Goal: Information Seeking & Learning: Find specific page/section

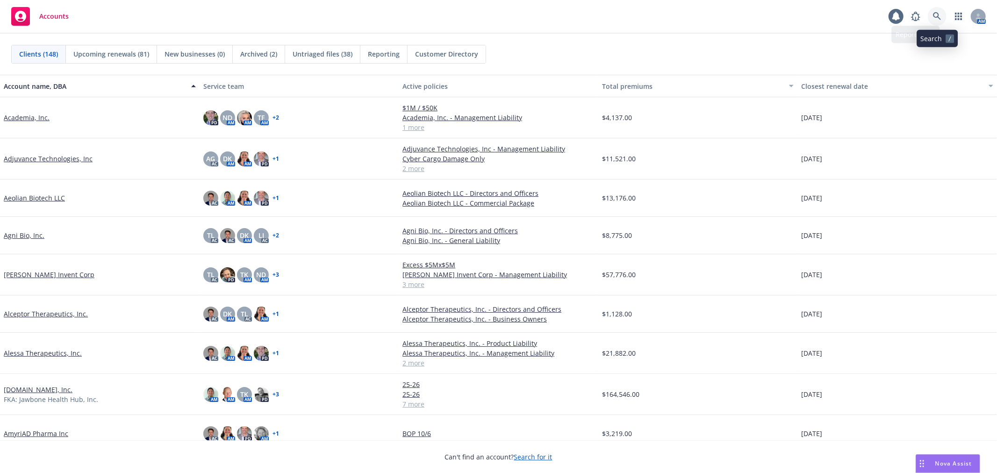
click at [930, 13] on link at bounding box center [937, 16] width 19 height 19
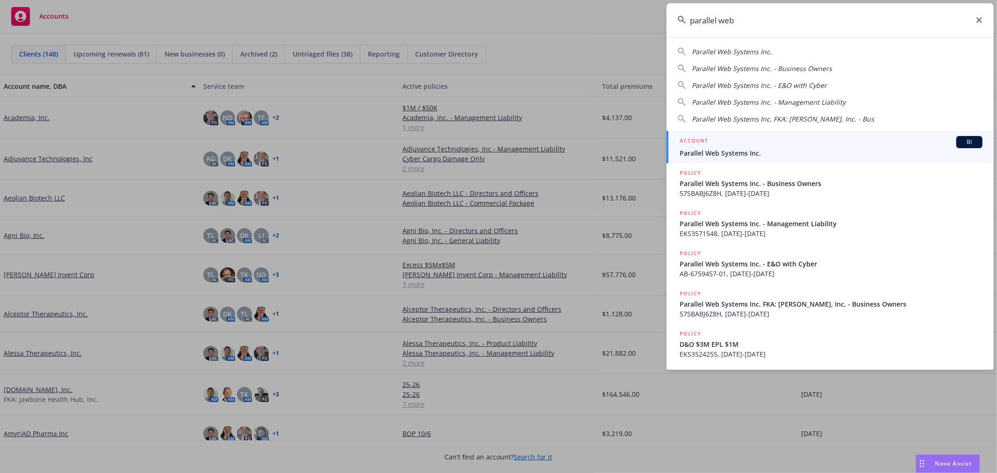
type input "parallel web"
click at [743, 143] on div "ACCOUNT BI" at bounding box center [830, 142] width 303 height 12
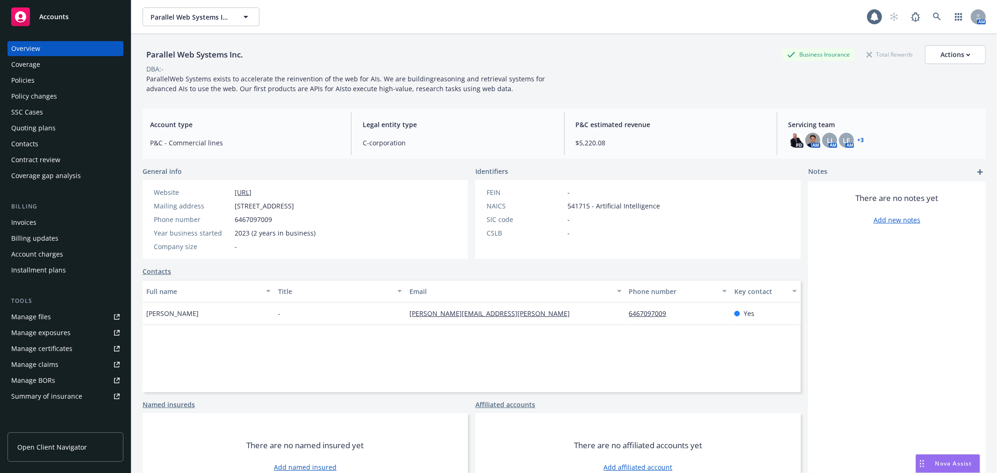
click at [49, 79] on div "Policies" at bounding box center [65, 80] width 108 height 15
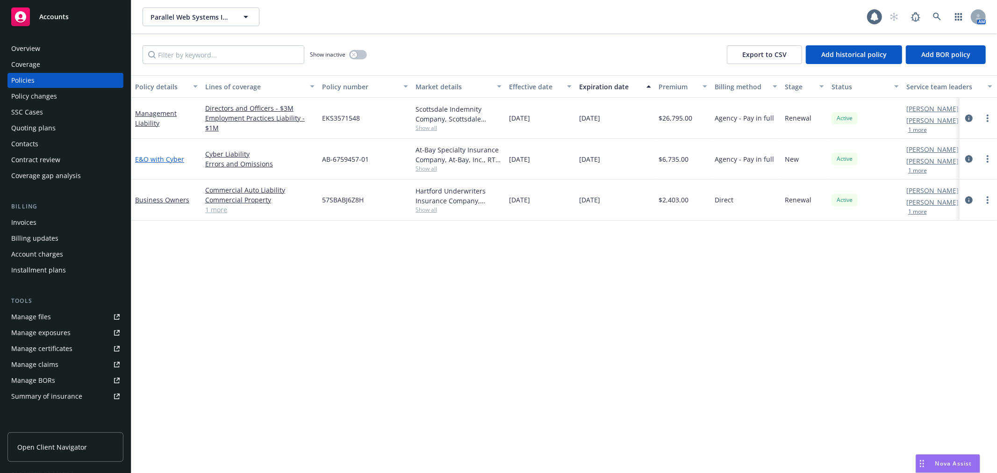
click at [162, 156] on link "E&O with Cyber" at bounding box center [159, 159] width 49 height 9
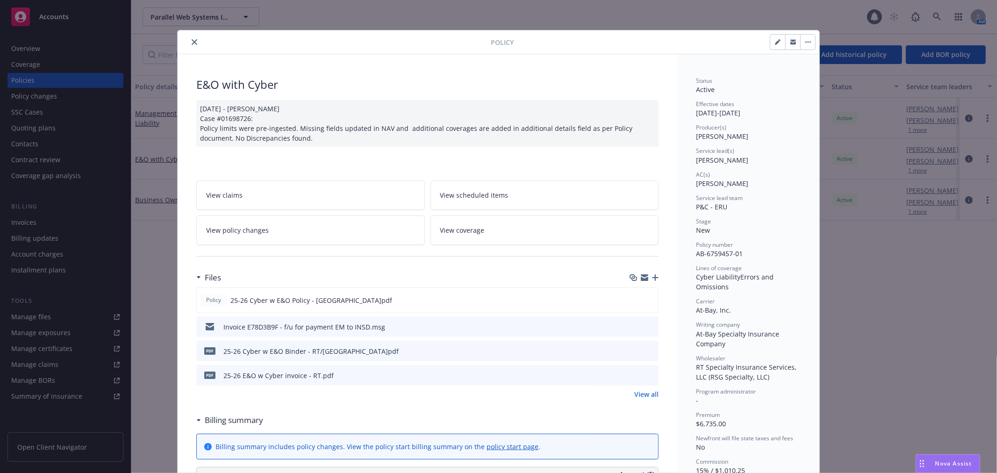
click at [189, 38] on button "close" at bounding box center [194, 41] width 11 height 11
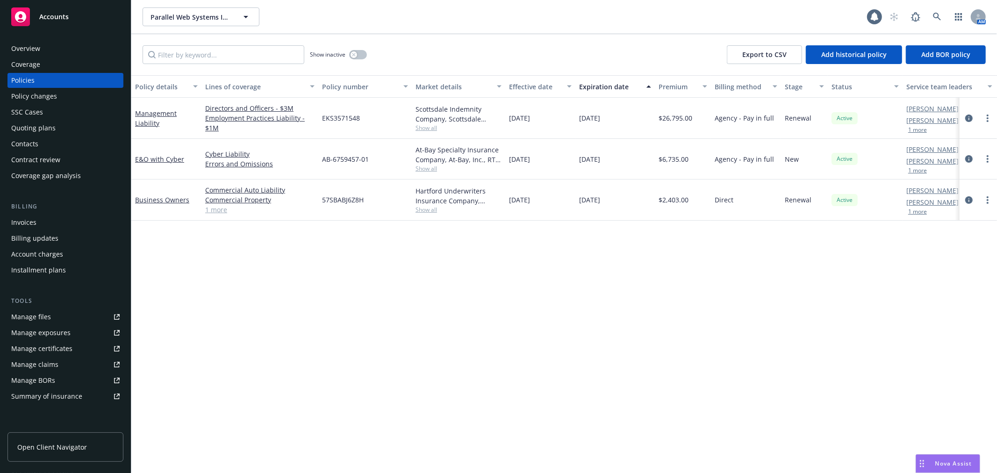
click at [31, 227] on div "Invoices" at bounding box center [23, 222] width 25 height 15
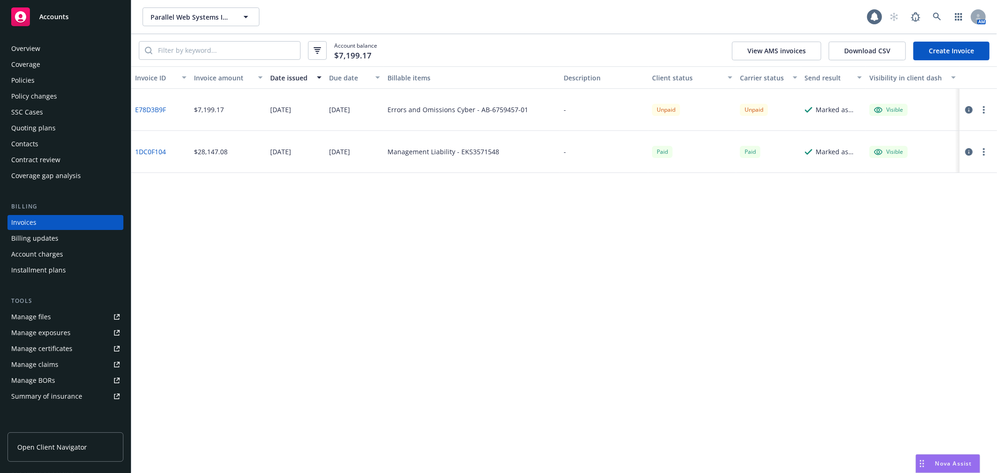
click at [981, 109] on button "button" at bounding box center [983, 109] width 11 height 11
click at [970, 105] on button "button" at bounding box center [968, 109] width 11 height 11
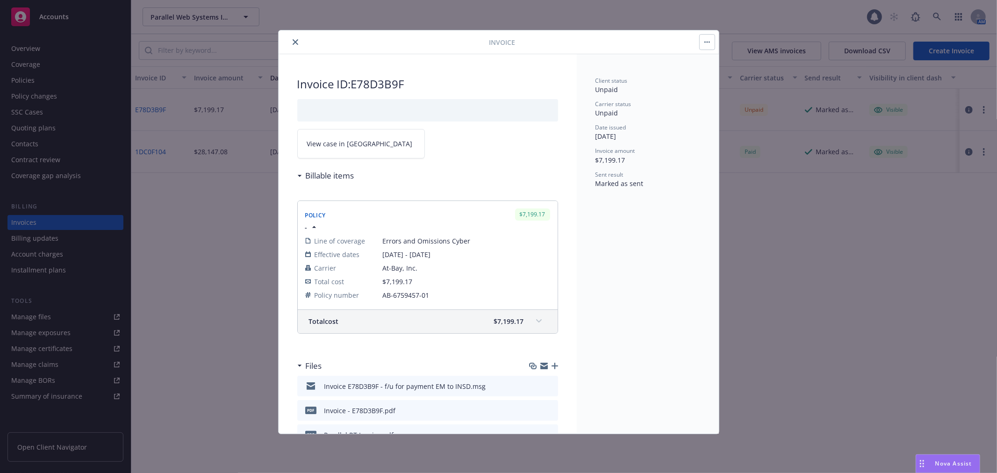
click at [295, 40] on icon "close" at bounding box center [296, 42] width 6 height 6
